Goal: Find contact information: Find contact information

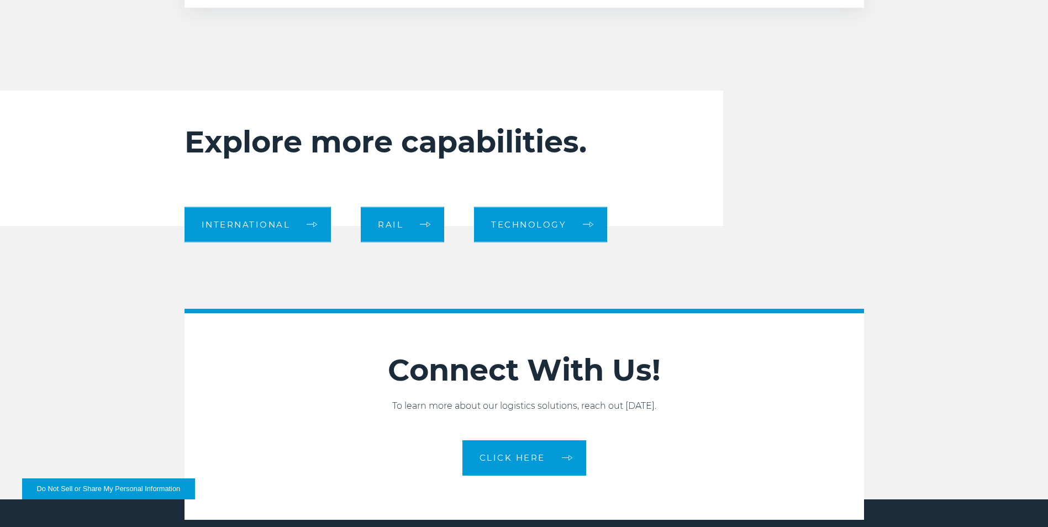
scroll to position [1105, 0]
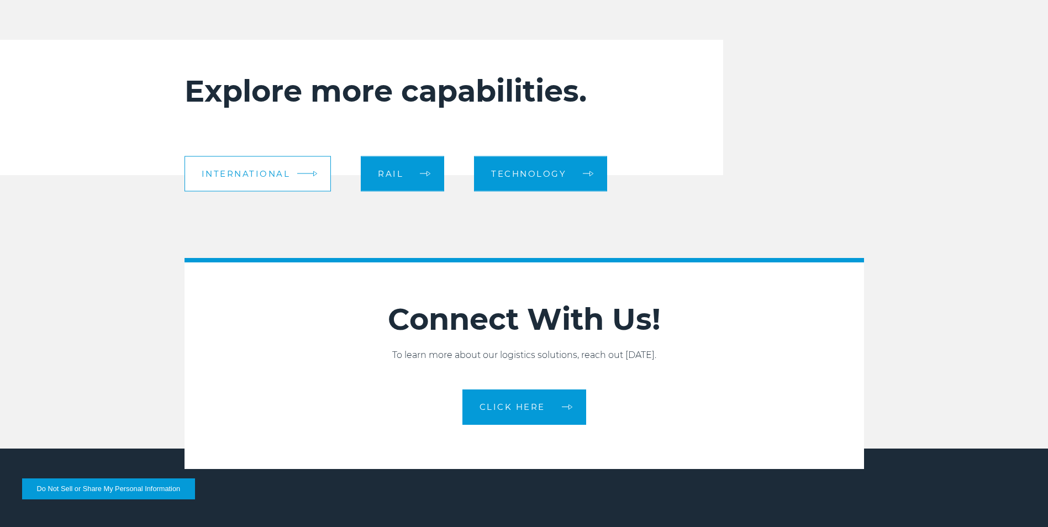
click at [248, 173] on span "International" at bounding box center [246, 174] width 89 height 8
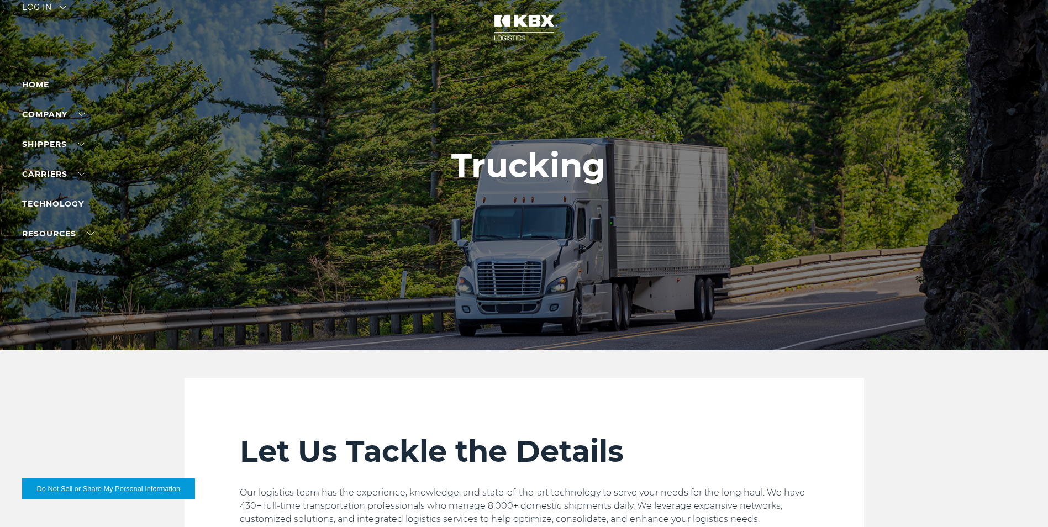
scroll to position [0, 0]
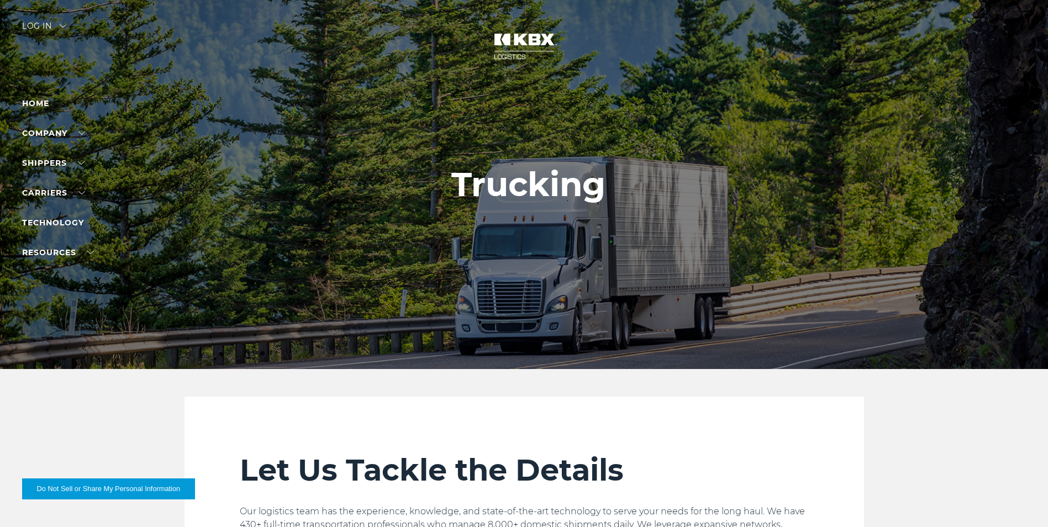
click at [925, 320] on div at bounding box center [528, 184] width 1056 height 369
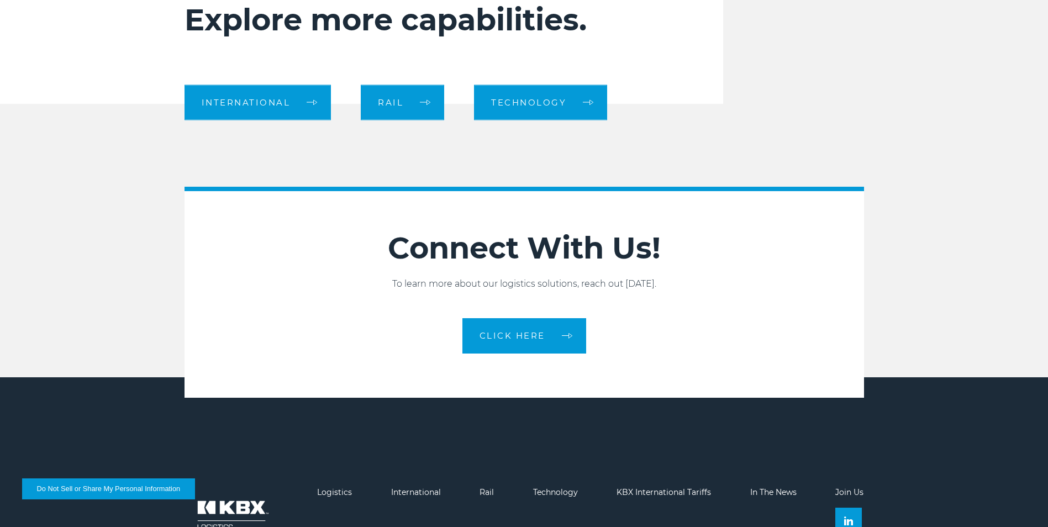
scroll to position [1098, 0]
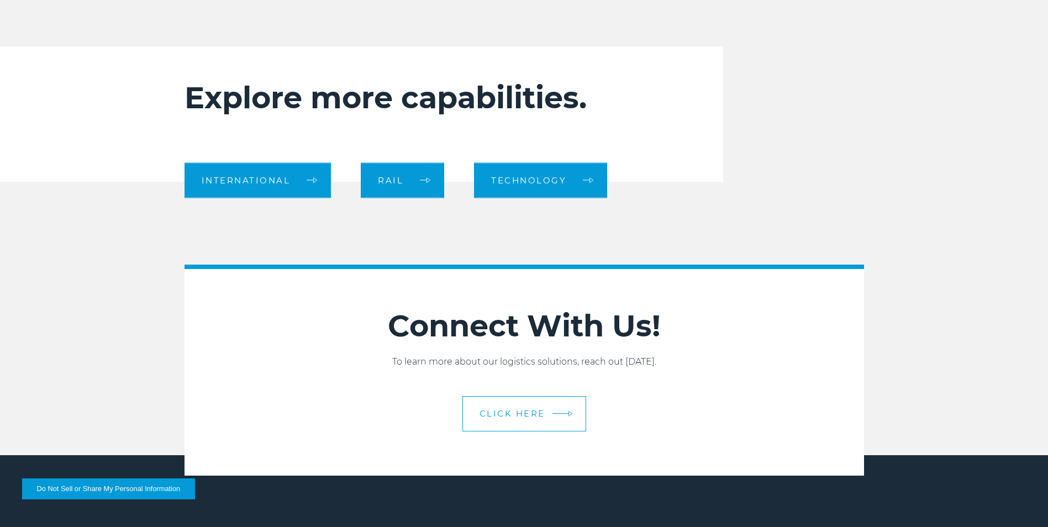
click at [534, 416] on span "CLICK HERE" at bounding box center [512, 413] width 66 height 8
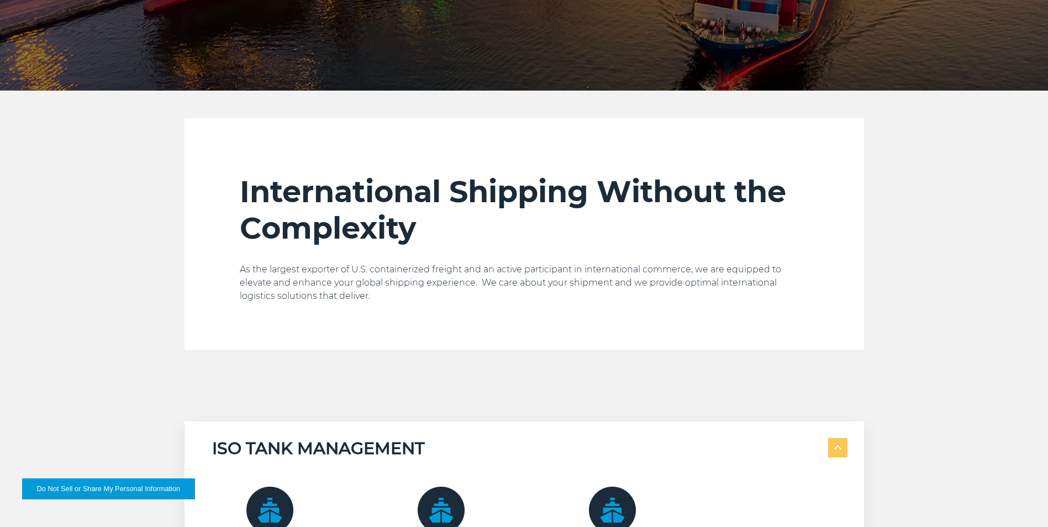
scroll to position [166, 0]
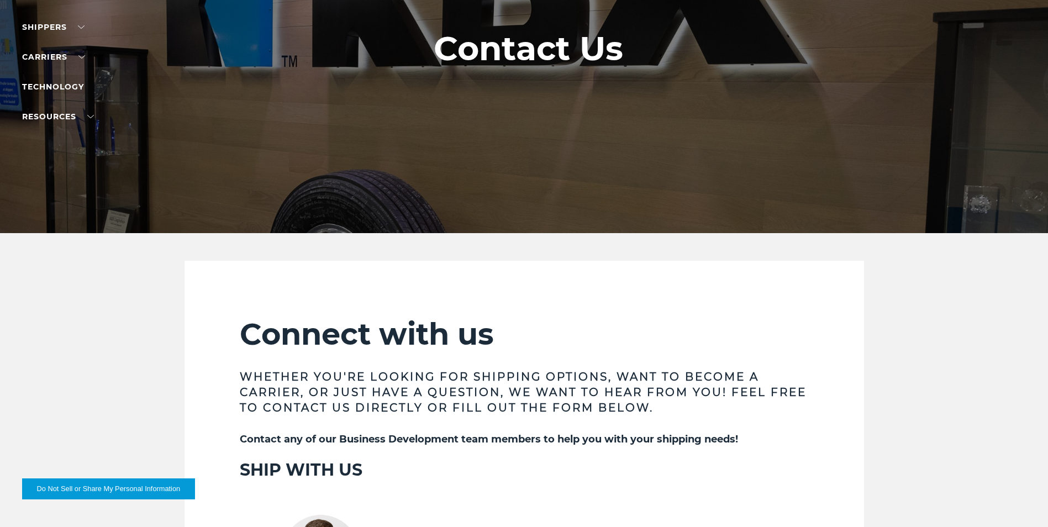
scroll to position [387, 0]
